Goal: Find specific page/section: Find specific page/section

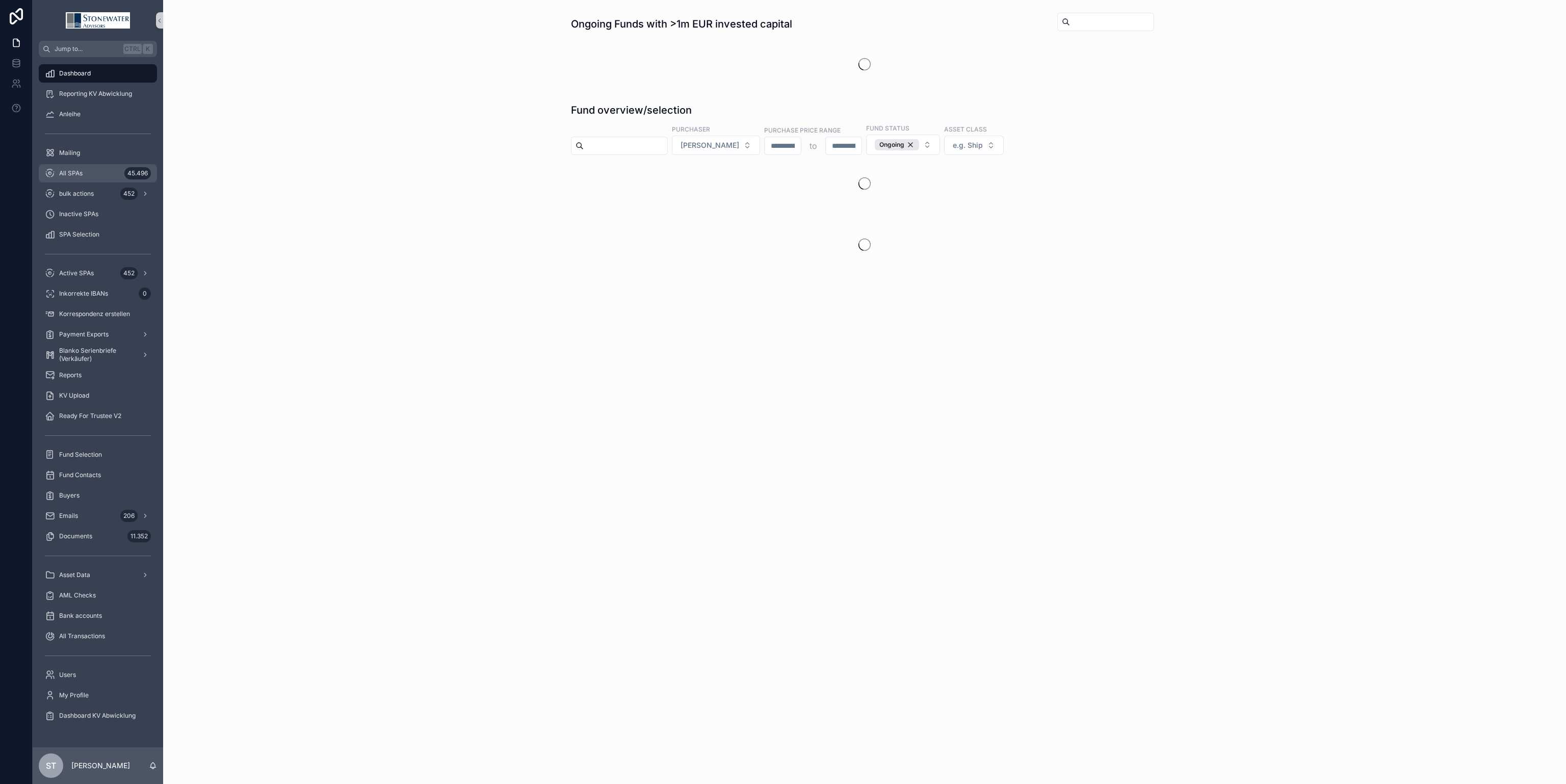
click at [73, 169] on span "All SPAs" at bounding box center [71, 173] width 23 height 8
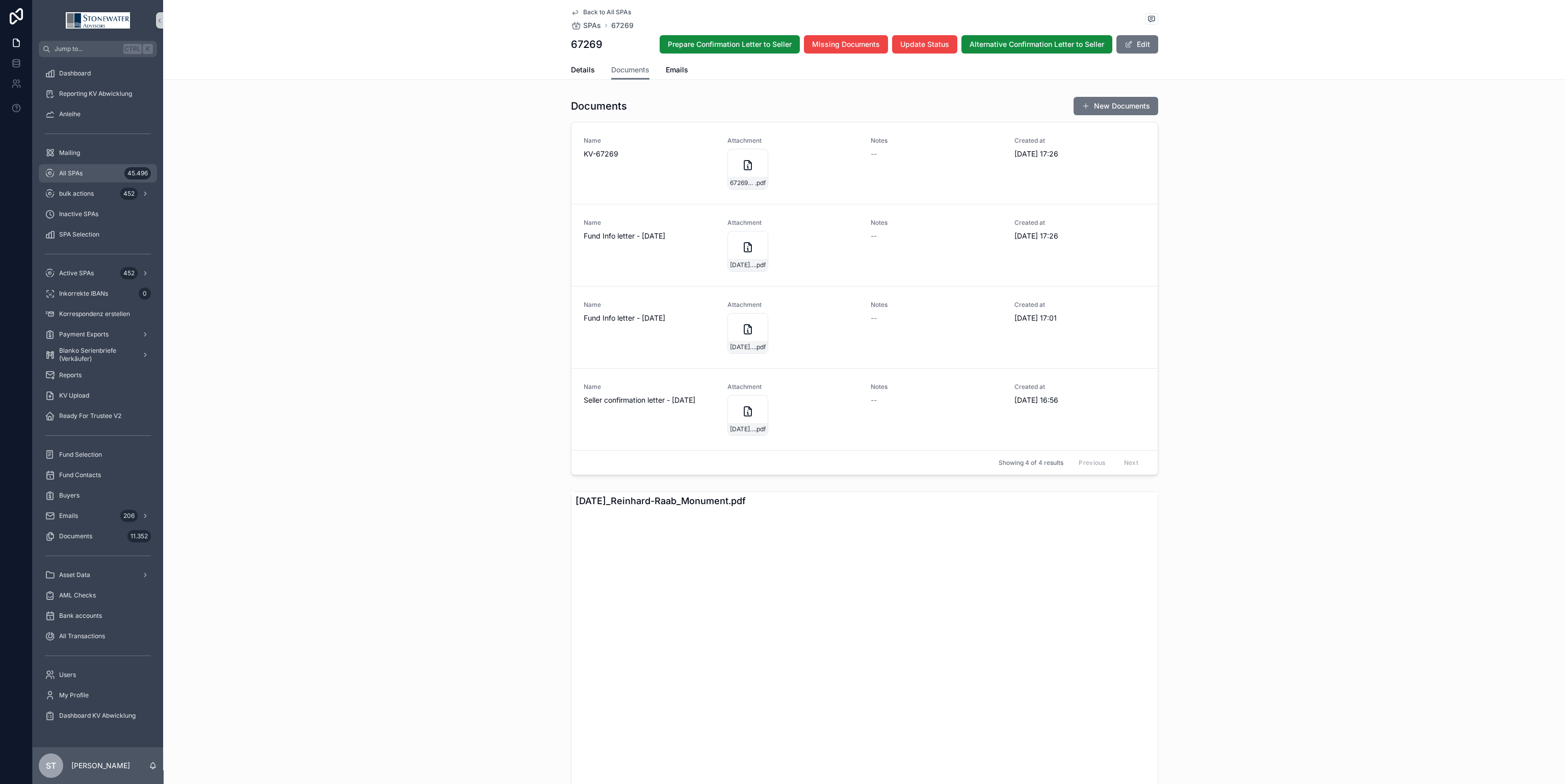
click at [92, 167] on div "All SPAs 45.496" at bounding box center [98, 173] width 106 height 16
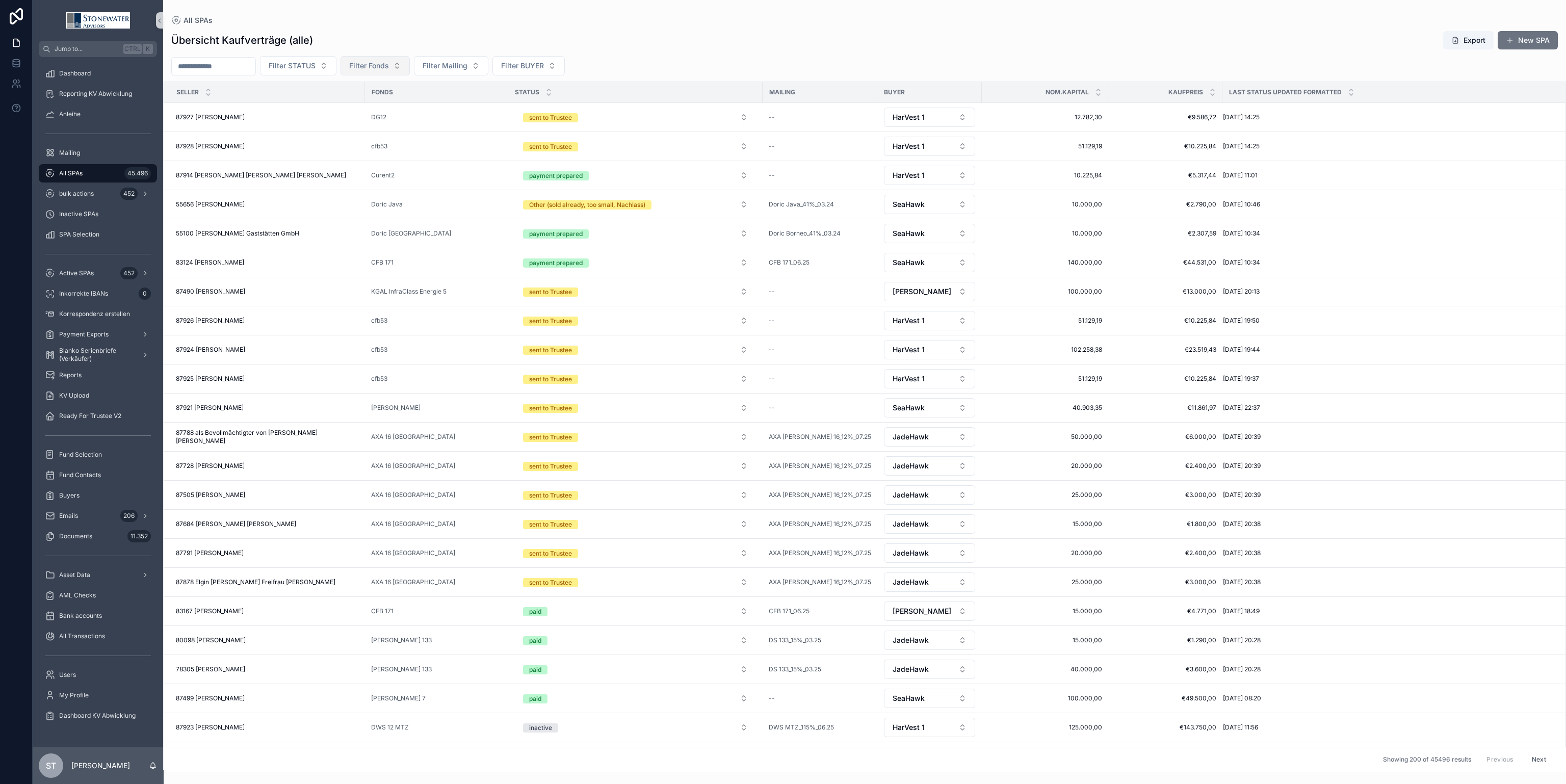
click at [389, 69] on span "Filter Fonds" at bounding box center [369, 66] width 40 height 10
type input "***"
click at [409, 102] on div "DWS 12 MTZ" at bounding box center [398, 106] width 122 height 16
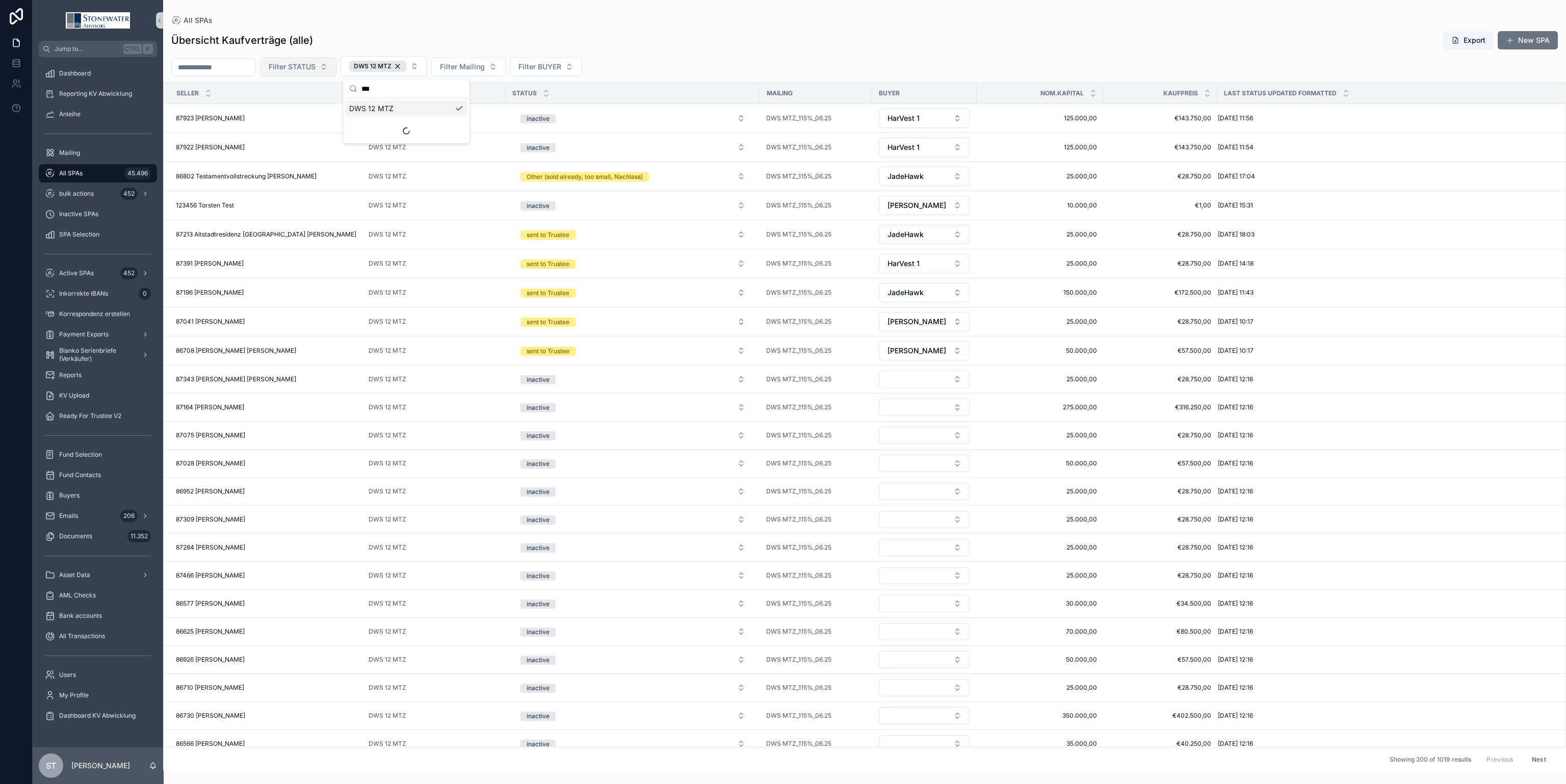
click at [336, 64] on button "Filter STATUS" at bounding box center [298, 67] width 77 height 19
click at [305, 204] on div "sent to Trustee" at bounding box center [321, 206] width 122 height 16
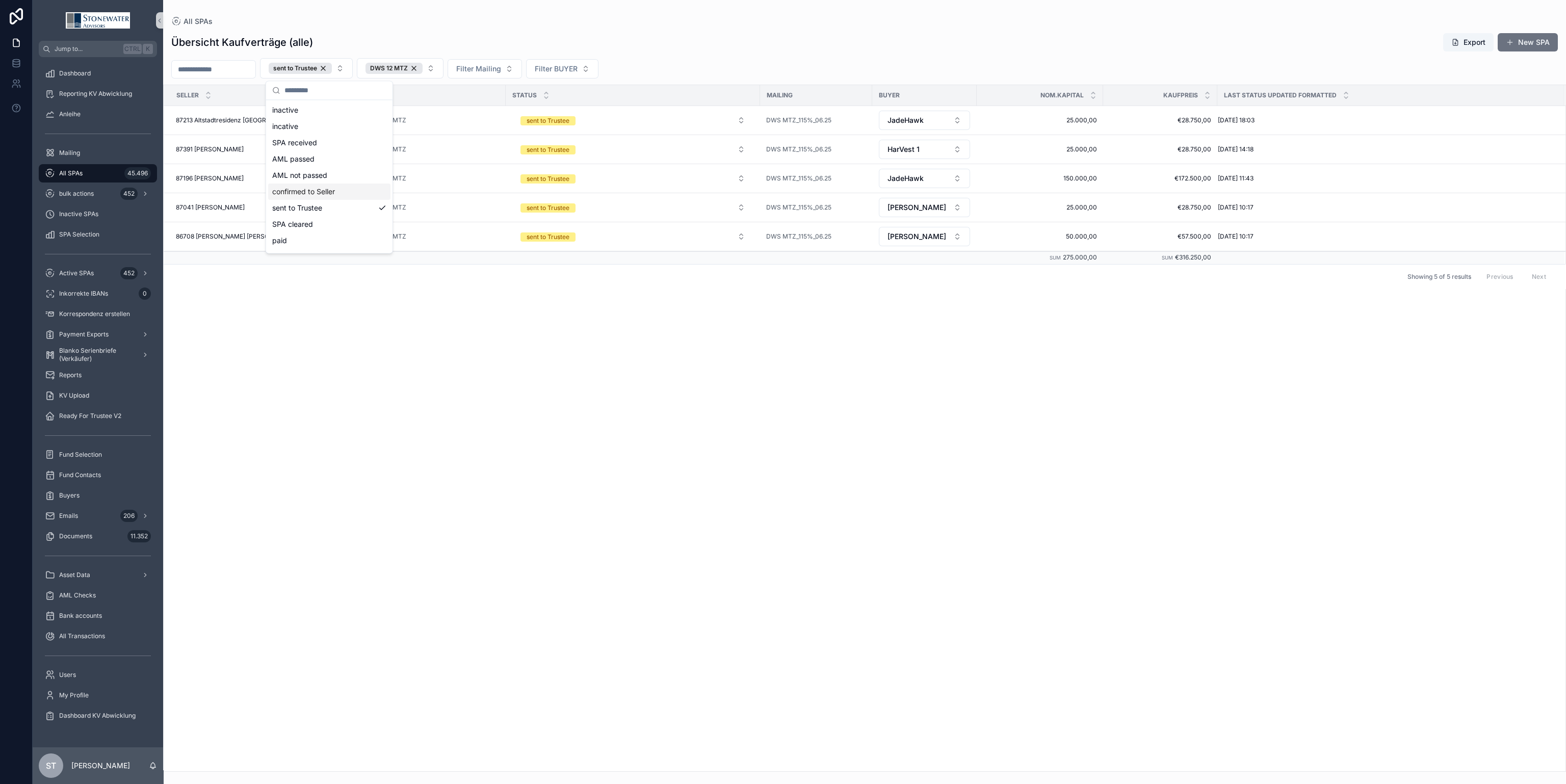
click at [795, 11] on div "All SPAs Übersicht Kaufverträge (alle) Export New SPA sent to Trustee DWS 12 MT…" at bounding box center [864, 386] width 1403 height 772
click at [318, 179] on div "87196 Christel Klara Rethwisch 87196 Christel Klara Rethwisch" at bounding box center [266, 178] width 180 height 8
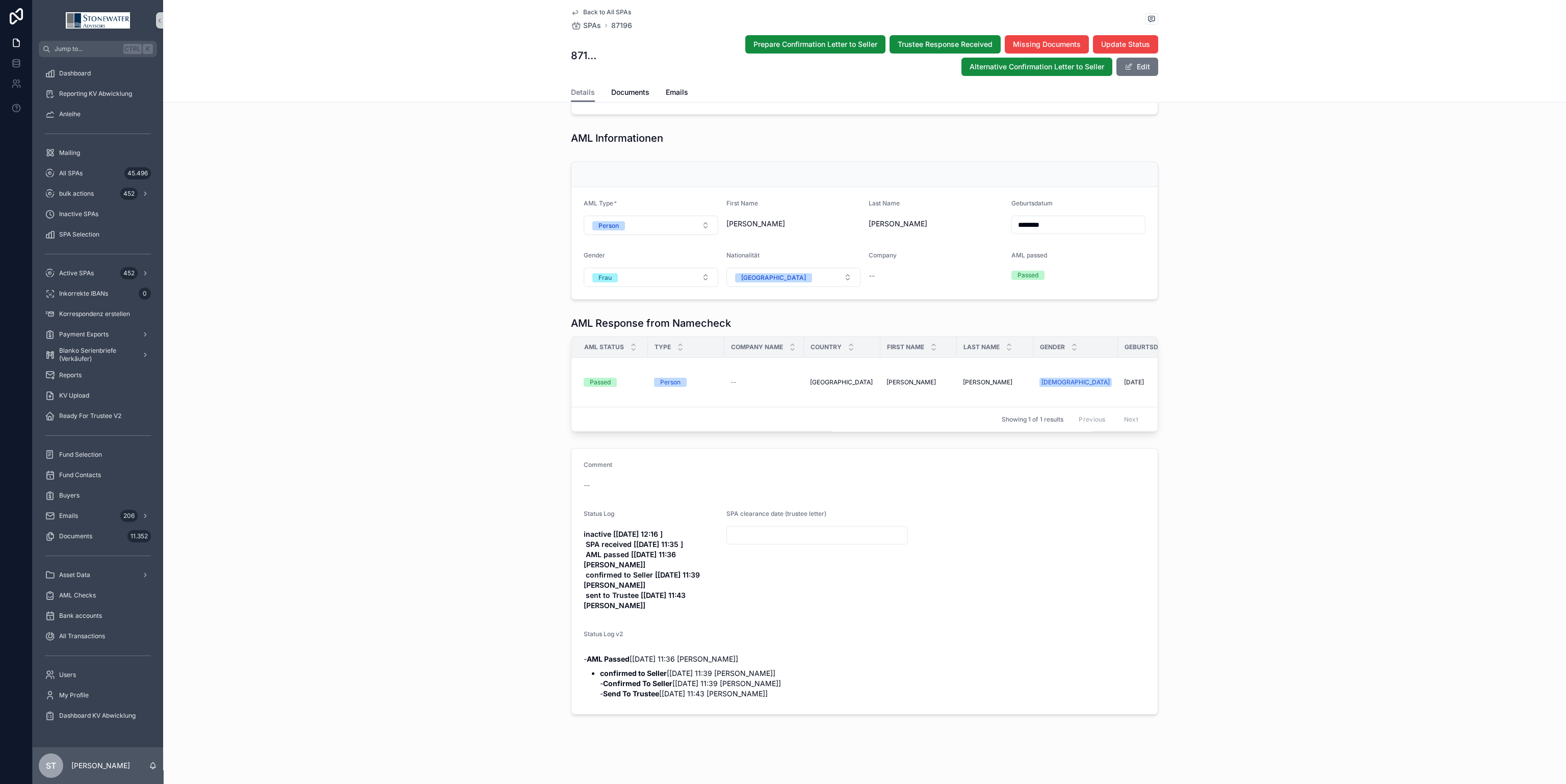
scroll to position [694, 0]
click at [592, 10] on span "Back to All SPAs" at bounding box center [607, 12] width 48 height 8
